Goal: Task Accomplishment & Management: Complete application form

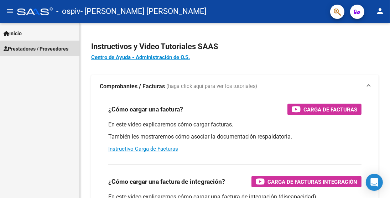
click at [31, 46] on span "Prestadores / Proveedores" at bounding box center [36, 49] width 65 height 8
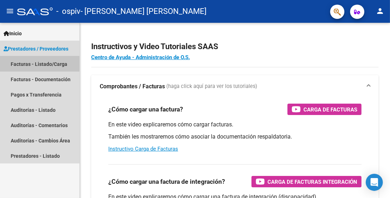
click at [50, 64] on link "Facturas - Listado/Carga" at bounding box center [39, 63] width 79 height 15
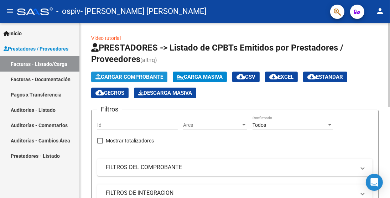
click at [138, 75] on span "Cargar Comprobante" at bounding box center [129, 77] width 68 height 6
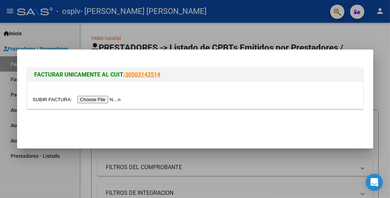
click at [117, 100] on input "file" at bounding box center [78, 99] width 90 height 7
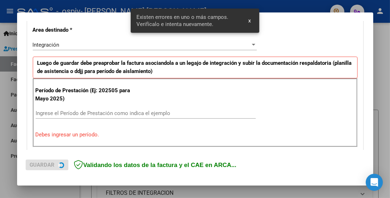
scroll to position [169, 0]
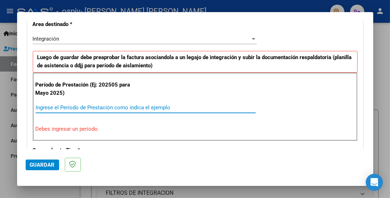
click at [108, 104] on input "Ingrese el Período de Prestación como indica el ejemplo" at bounding box center [146, 107] width 220 height 6
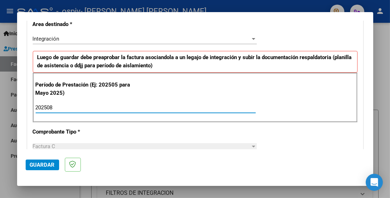
type input "202508"
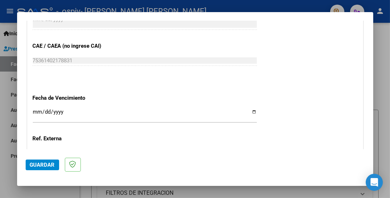
scroll to position [454, 0]
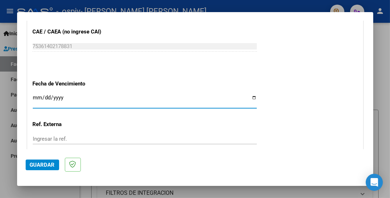
click at [86, 96] on input "Ingresar la fecha" at bounding box center [145, 100] width 224 height 11
click at [248, 97] on input "Ingresar la fecha" at bounding box center [145, 100] width 224 height 11
type input "[DATE]"
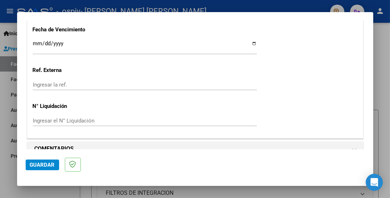
scroll to position [517, 0]
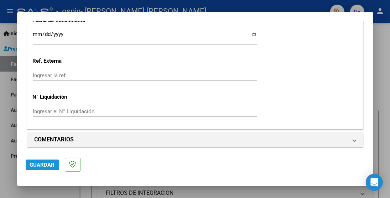
click at [51, 166] on span "Guardar" at bounding box center [42, 165] width 25 height 6
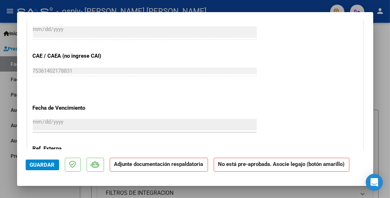
scroll to position [428, 0]
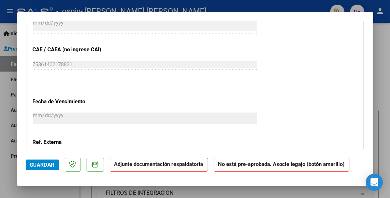
click at [149, 168] on p "Adjunte documentación respaldatoria" at bounding box center [159, 165] width 98 height 14
click at [134, 165] on strong "Adjunte documentación respaldatoria" at bounding box center [158, 164] width 89 height 6
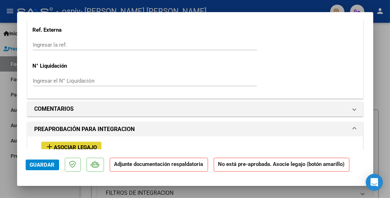
click at [81, 146] on span "Asociar Legajo" at bounding box center [75, 147] width 43 height 6
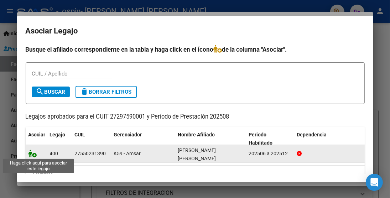
click at [34, 154] on icon at bounding box center [33, 154] width 9 height 8
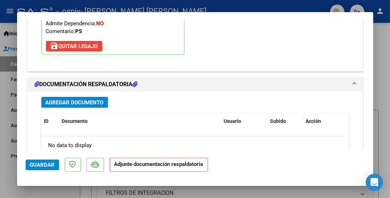
scroll to position [758, 0]
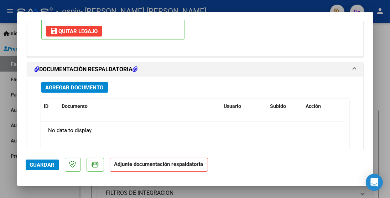
click at [97, 84] on span "Agregar Documento" at bounding box center [75, 87] width 58 height 6
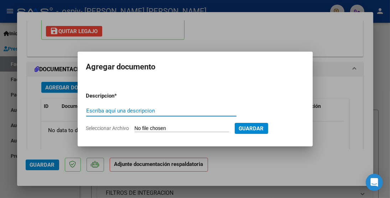
click at [124, 110] on input "Escriba aquí una descripcion" at bounding box center [161, 111] width 150 height 6
type input "asistencia agosto"
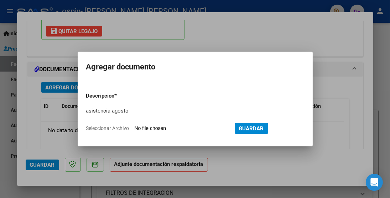
click at [172, 128] on input "Seleccionar Archivo" at bounding box center [182, 128] width 94 height 7
type input "C:\fakepath\[PERSON_NAME] asistencia agosto .pdf"
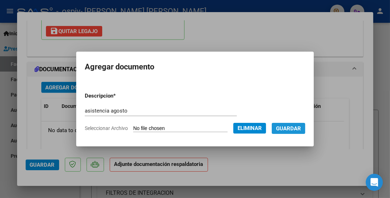
click at [296, 128] on span "Guardar" at bounding box center [288, 128] width 25 height 6
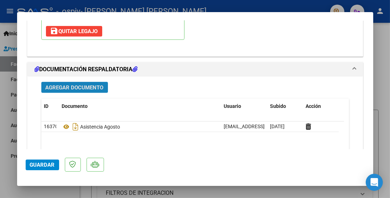
click at [87, 84] on span "Agregar Documento" at bounding box center [75, 87] width 58 height 6
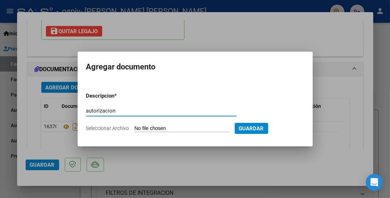
type input "autorizacion"
click at [149, 128] on input "Seleccionar Archivo" at bounding box center [182, 128] width 94 height 7
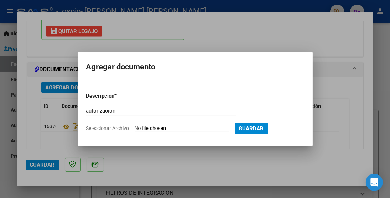
type input "C:\fakepath\[PERSON_NAME] AUTORIZACION.pdf"
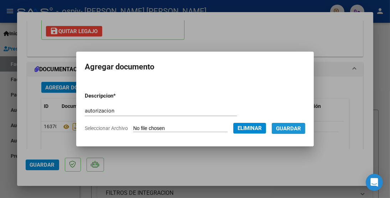
click at [295, 128] on span "Guardar" at bounding box center [288, 128] width 25 height 6
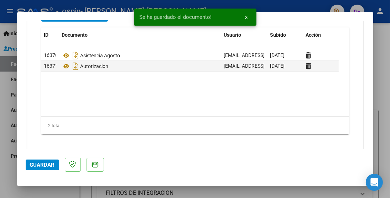
scroll to position [833, 0]
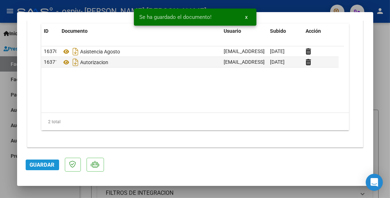
click at [46, 163] on span "Guardar" at bounding box center [42, 165] width 25 height 6
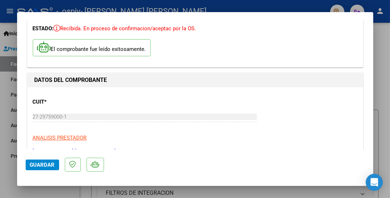
scroll to position [47, 0]
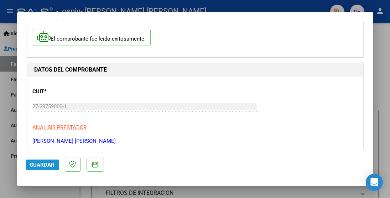
click at [40, 166] on span "Guardar" at bounding box center [42, 165] width 25 height 6
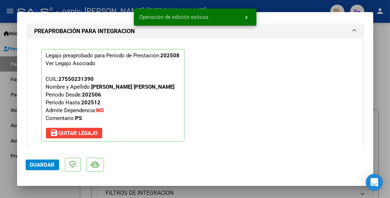
scroll to position [833, 0]
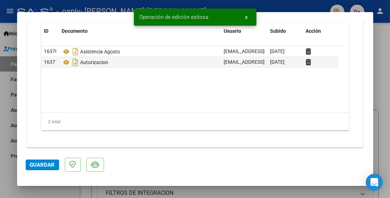
click at [384, 63] on div at bounding box center [195, 99] width 390 height 198
type input "$ 0,00"
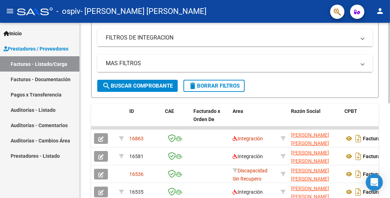
scroll to position [197, 0]
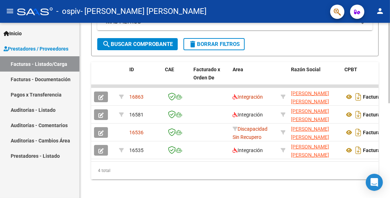
click at [389, 155] on div at bounding box center [389, 155] width 2 height 81
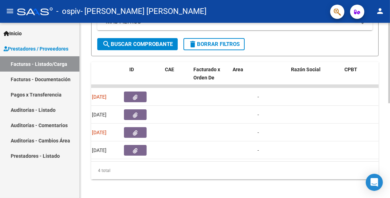
scroll to position [0, 0]
